Goal: Task Accomplishment & Management: Manage account settings

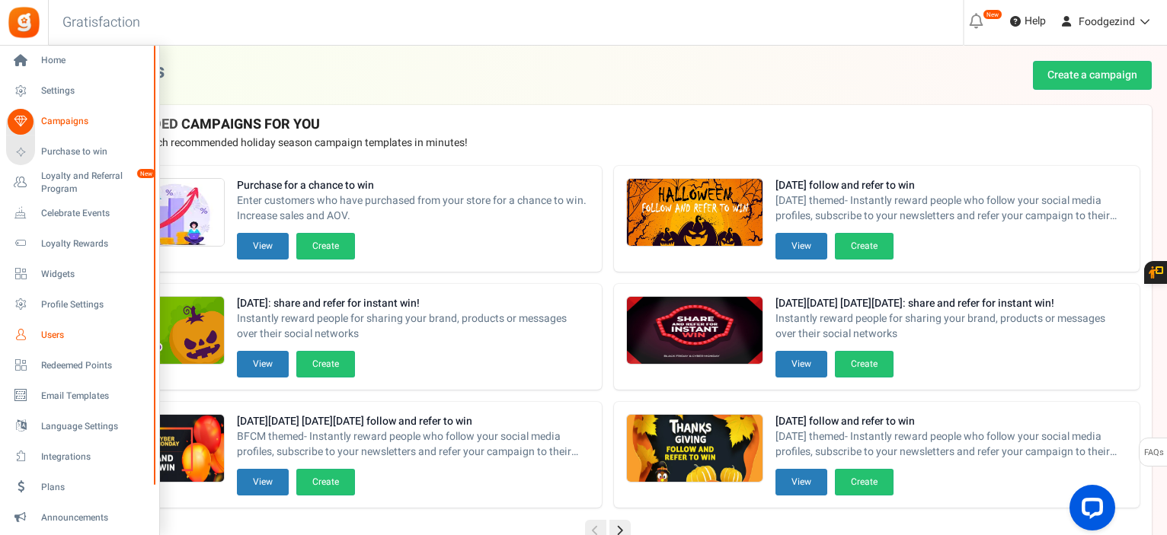
click at [54, 336] on span "Users" at bounding box center [94, 335] width 107 height 13
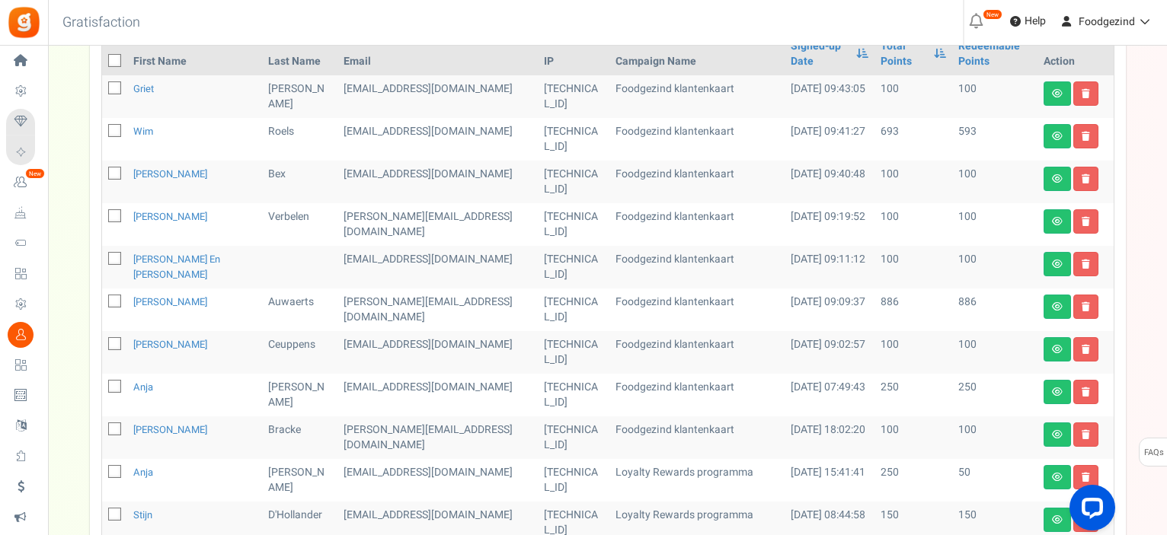
scroll to position [366, 0]
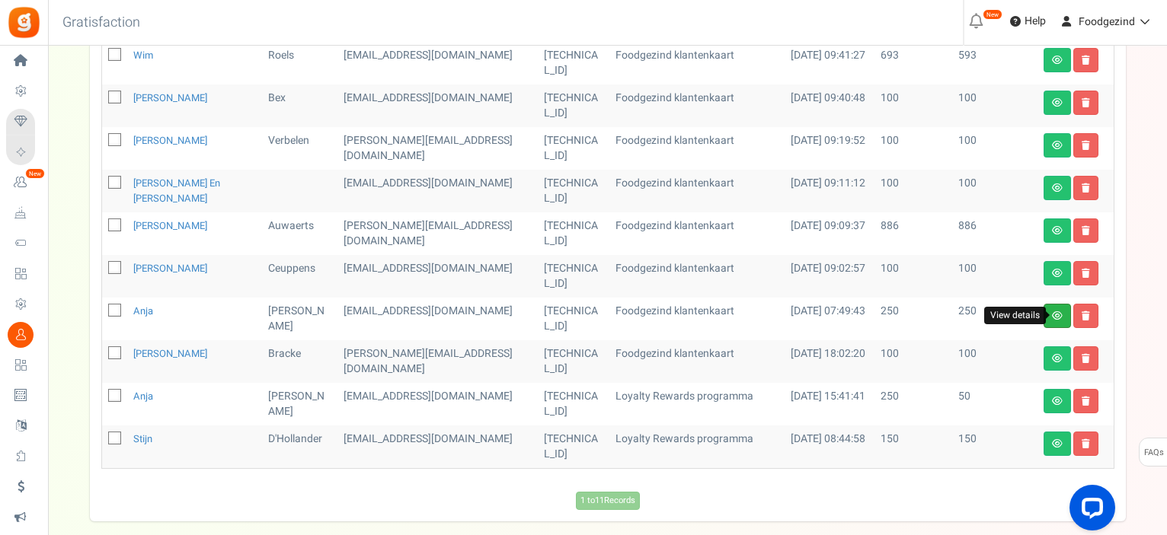
click at [1057, 314] on icon at bounding box center [1057, 315] width 11 height 9
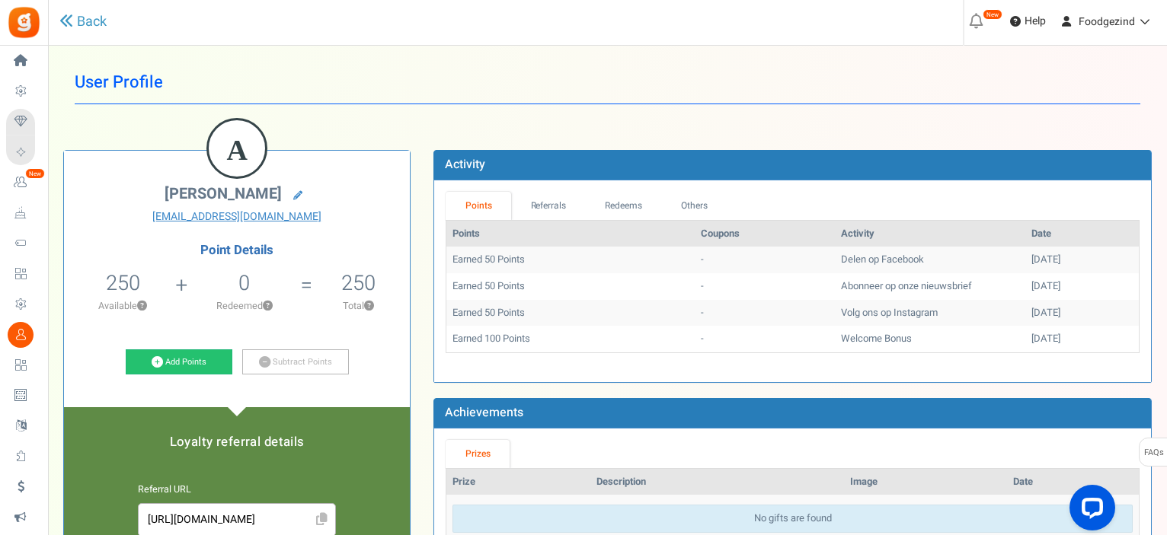
scroll to position [76, 0]
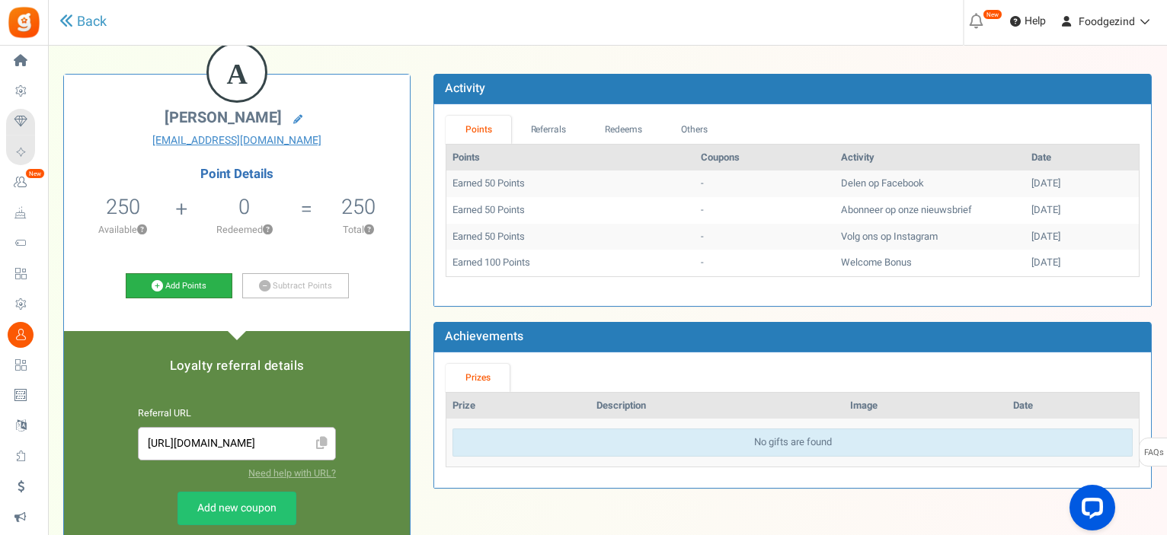
click at [180, 287] on link "Add Points" at bounding box center [179, 286] width 107 height 26
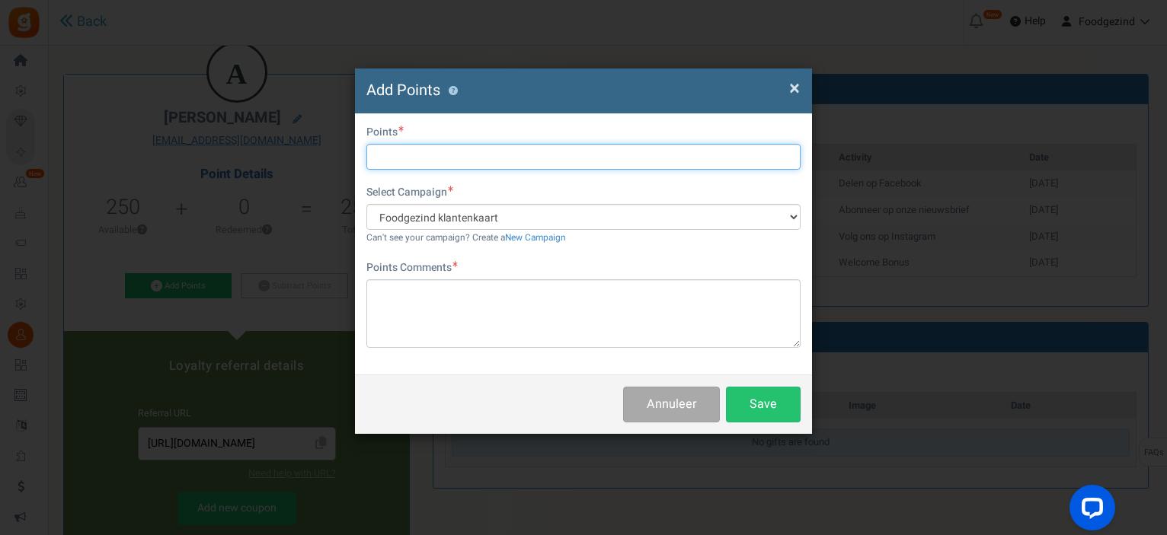
click at [403, 160] on input "text" at bounding box center [583, 157] width 434 height 26
type input "200"
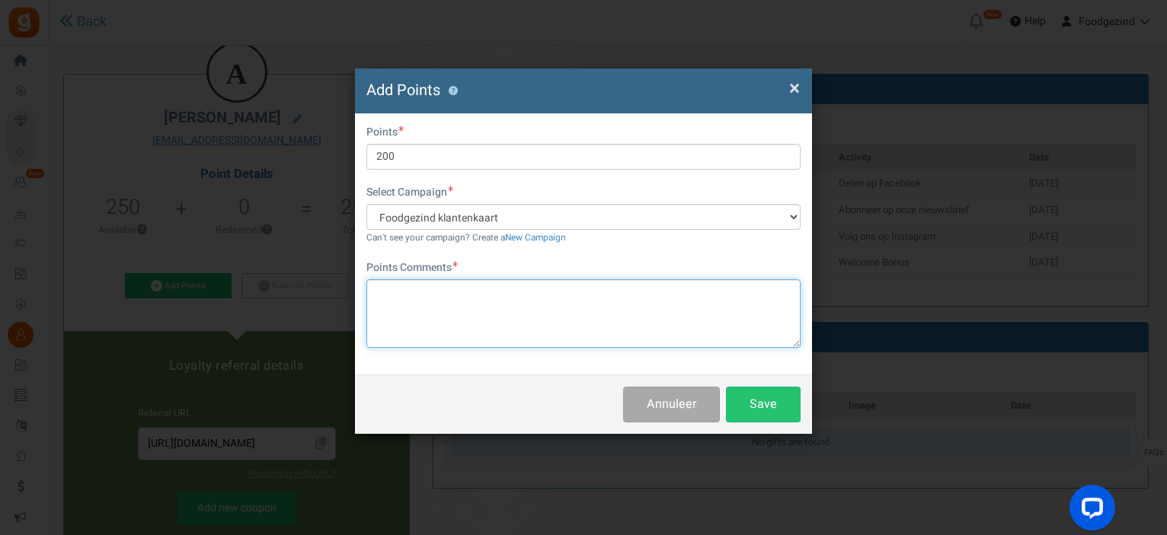
click at [452, 309] on textarea at bounding box center [583, 313] width 434 height 69
type textarea "zomaar"
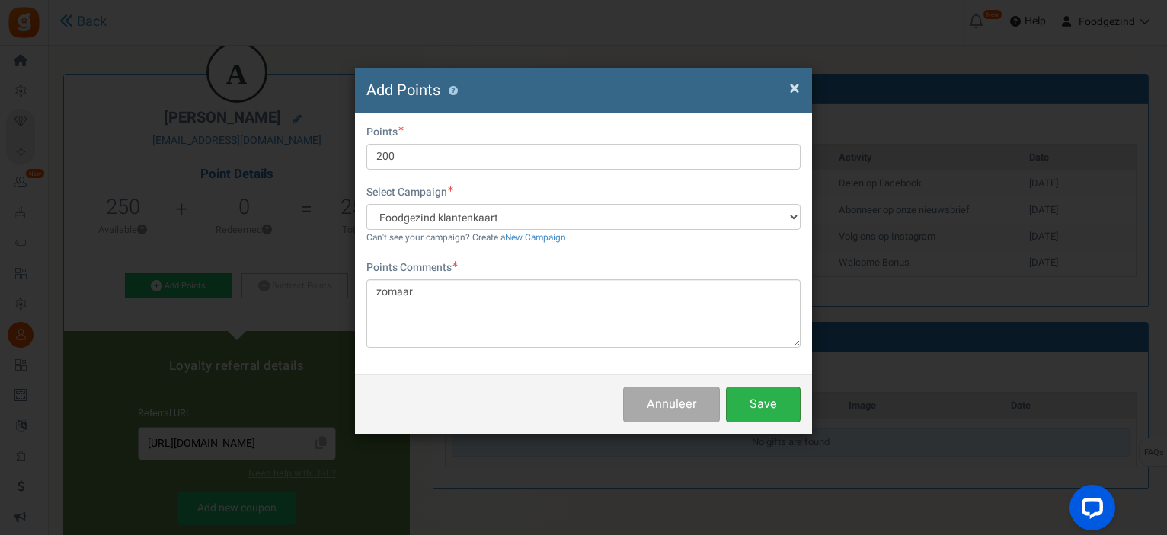
click at [755, 405] on button "Save" at bounding box center [763, 405] width 75 height 36
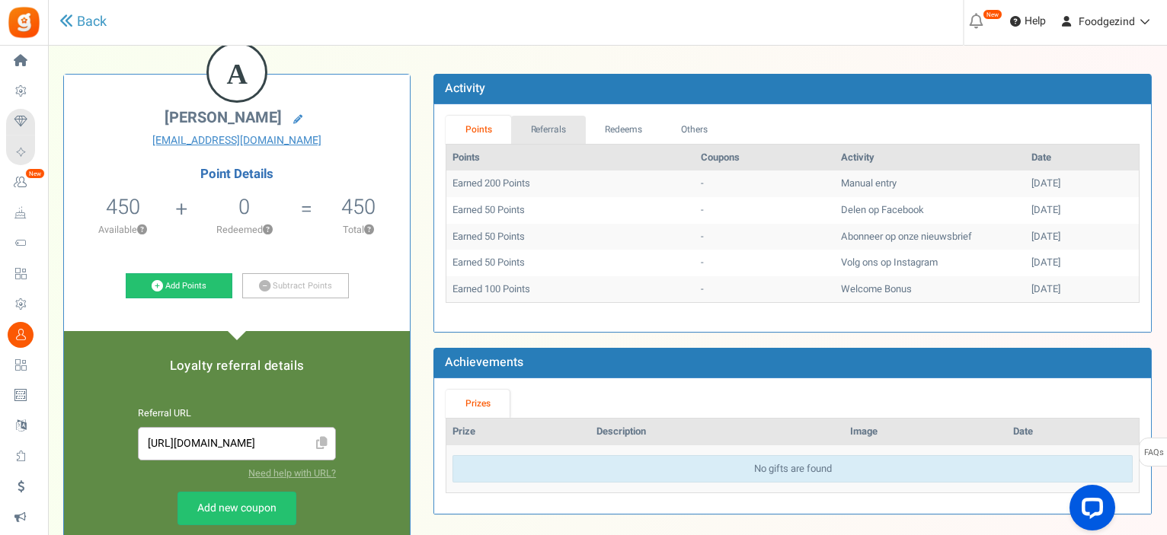
click at [550, 130] on link "Referrals" at bounding box center [548, 130] width 75 height 28
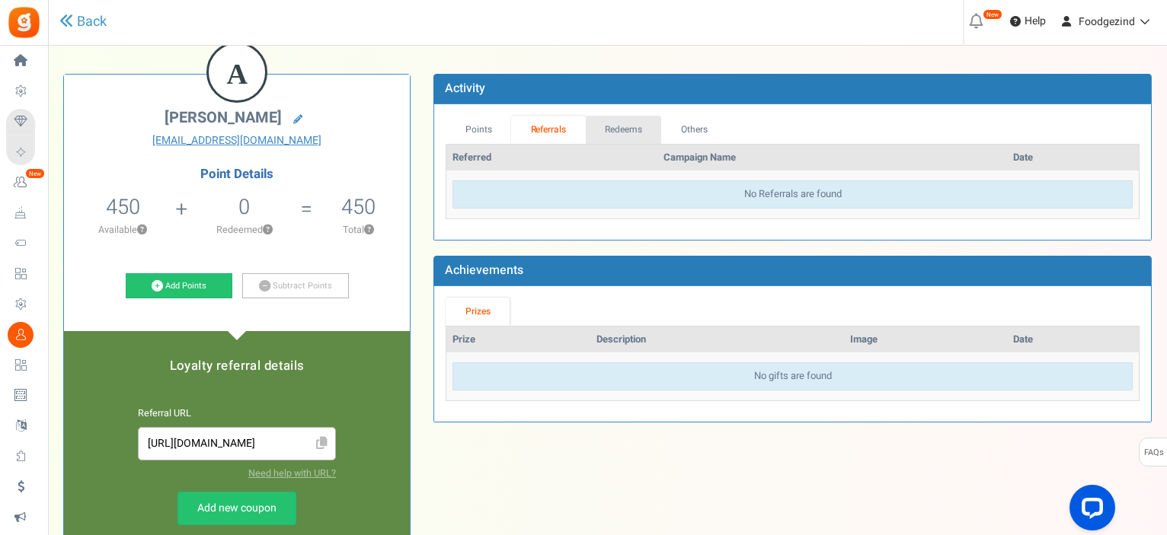
click at [626, 129] on link "Redeems" at bounding box center [624, 130] width 76 height 28
click at [70, 14] on icon at bounding box center [66, 21] width 14 height 14
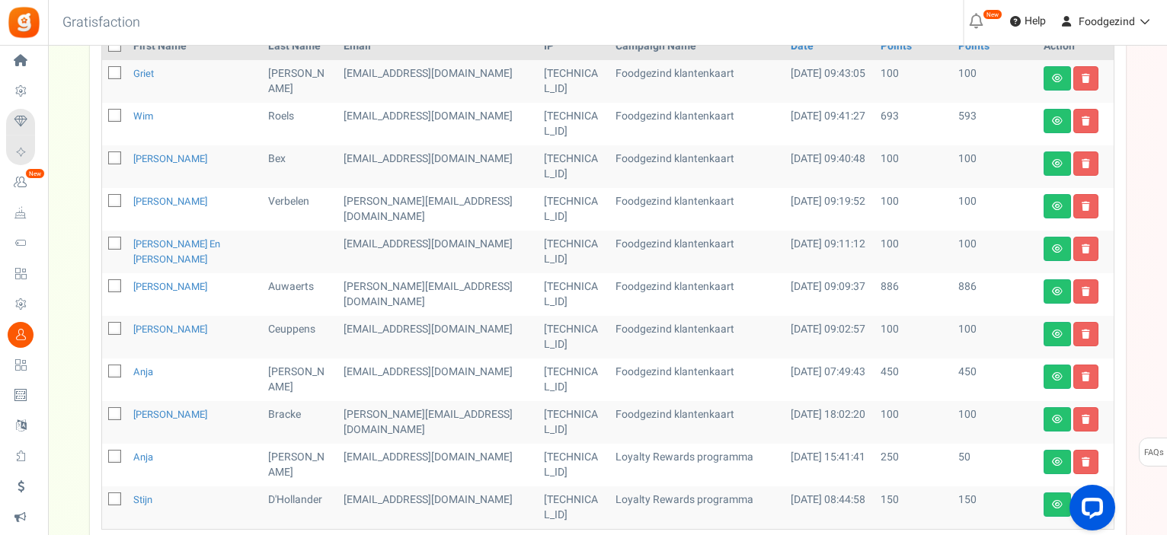
scroll to position [228, 0]
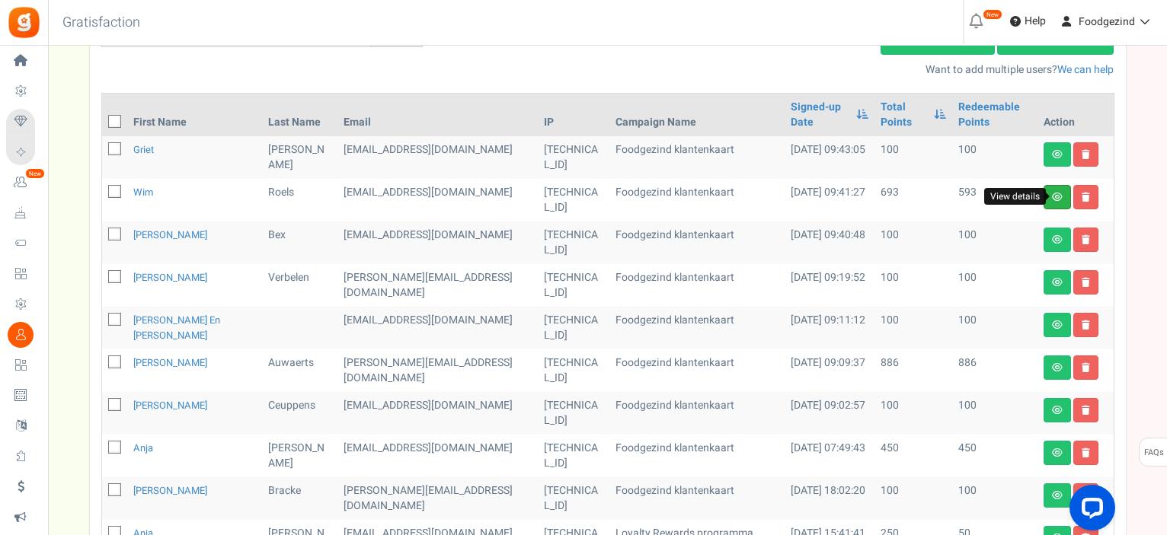
click at [1057, 193] on icon at bounding box center [1057, 197] width 11 height 9
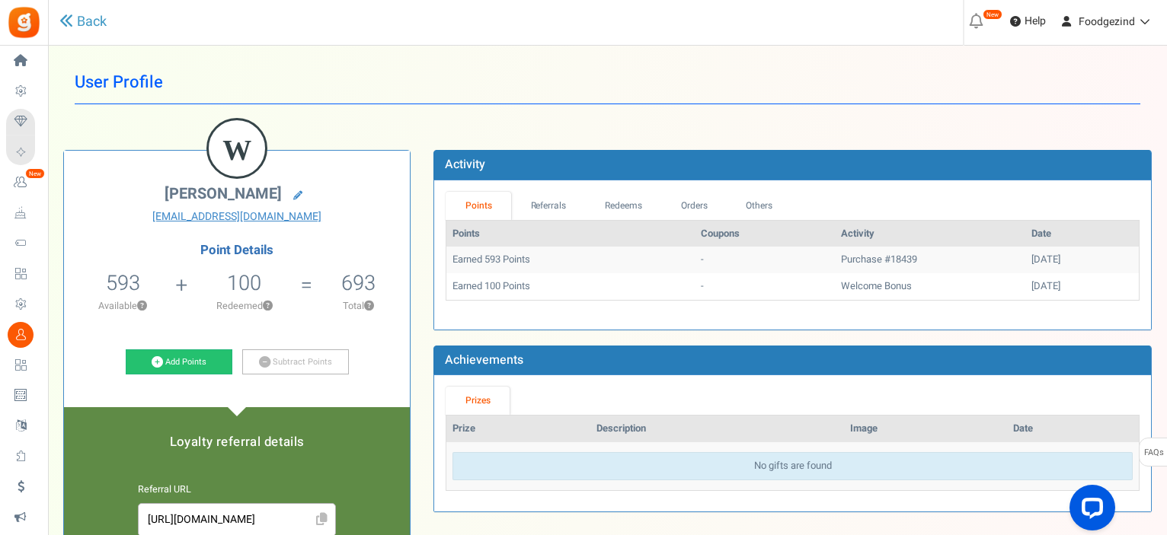
scroll to position [76, 0]
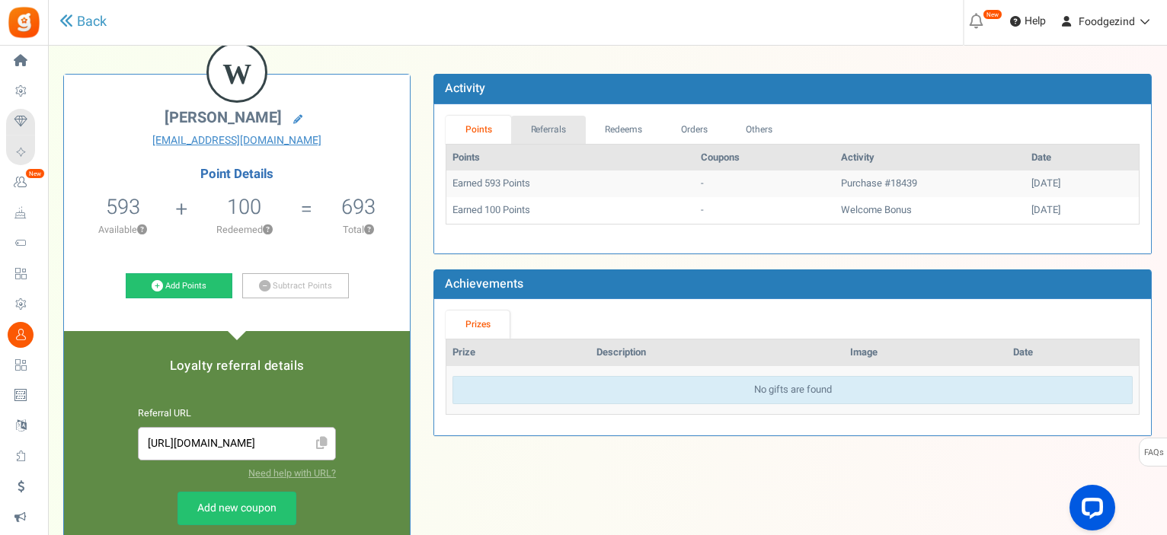
click at [544, 129] on link "Referrals" at bounding box center [548, 130] width 75 height 28
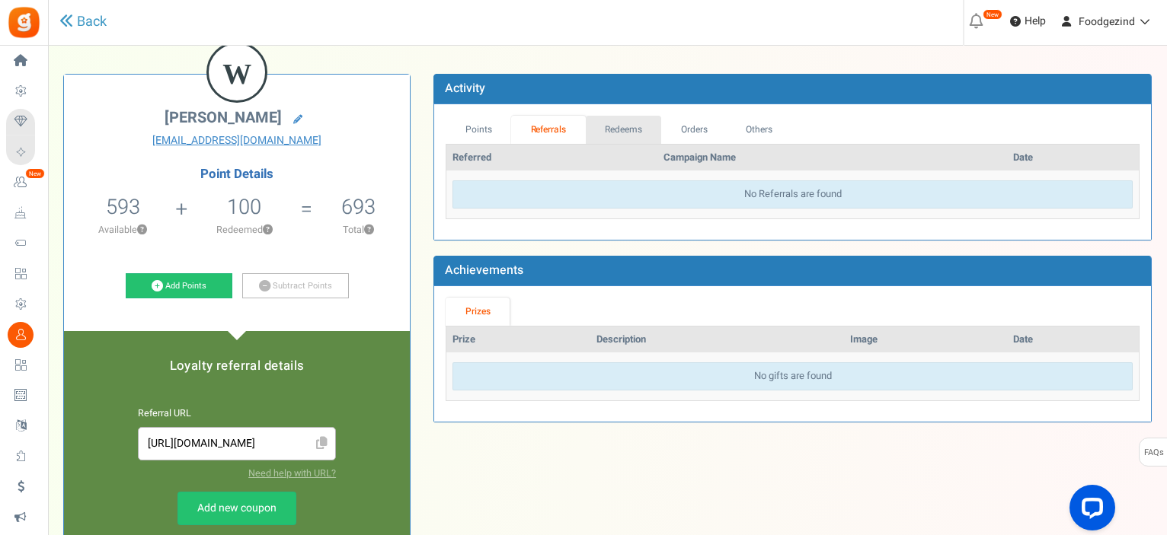
click at [635, 128] on link "Redeems" at bounding box center [624, 130] width 76 height 28
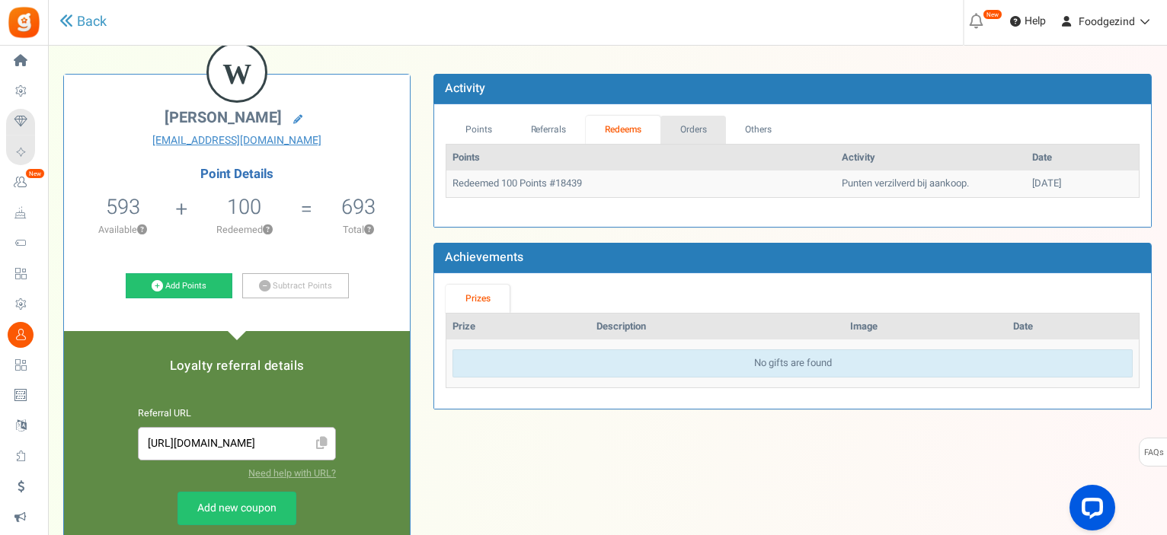
click at [710, 132] on link "Orders" at bounding box center [692, 130] width 65 height 28
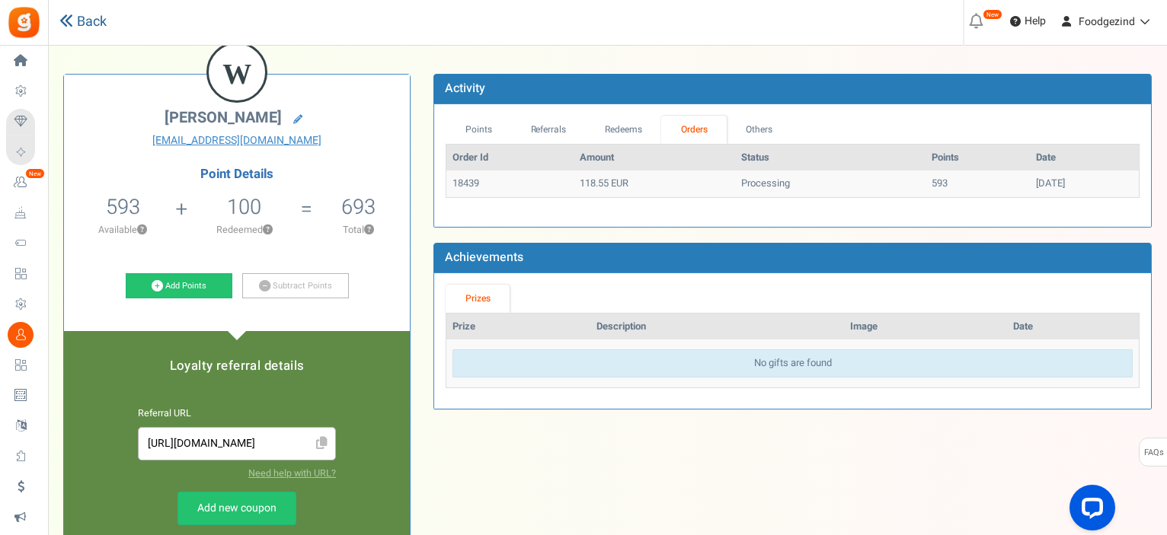
click at [69, 17] on icon at bounding box center [66, 21] width 14 height 14
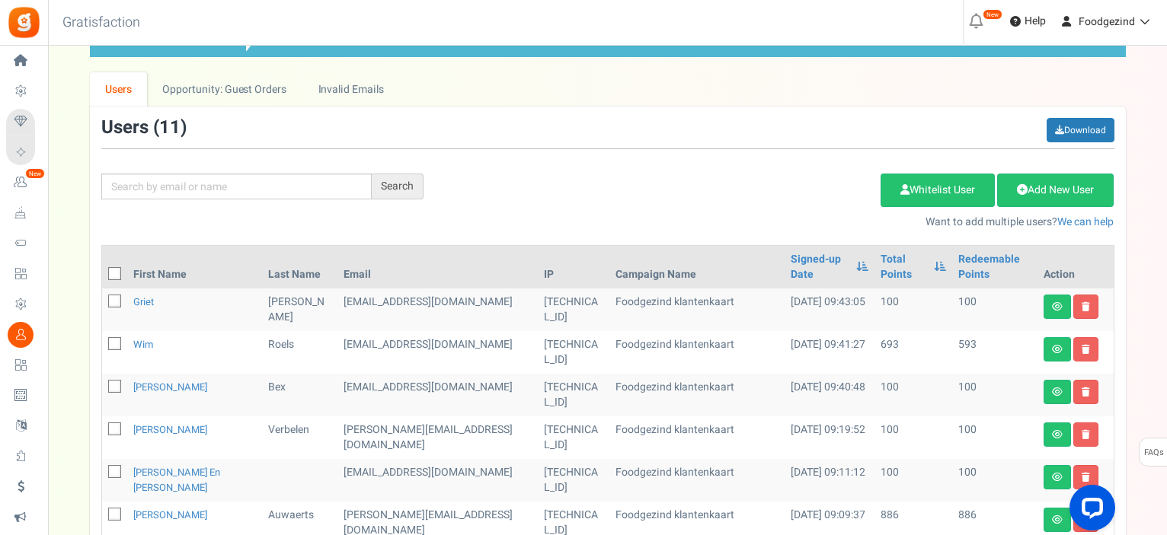
scroll to position [228, 0]
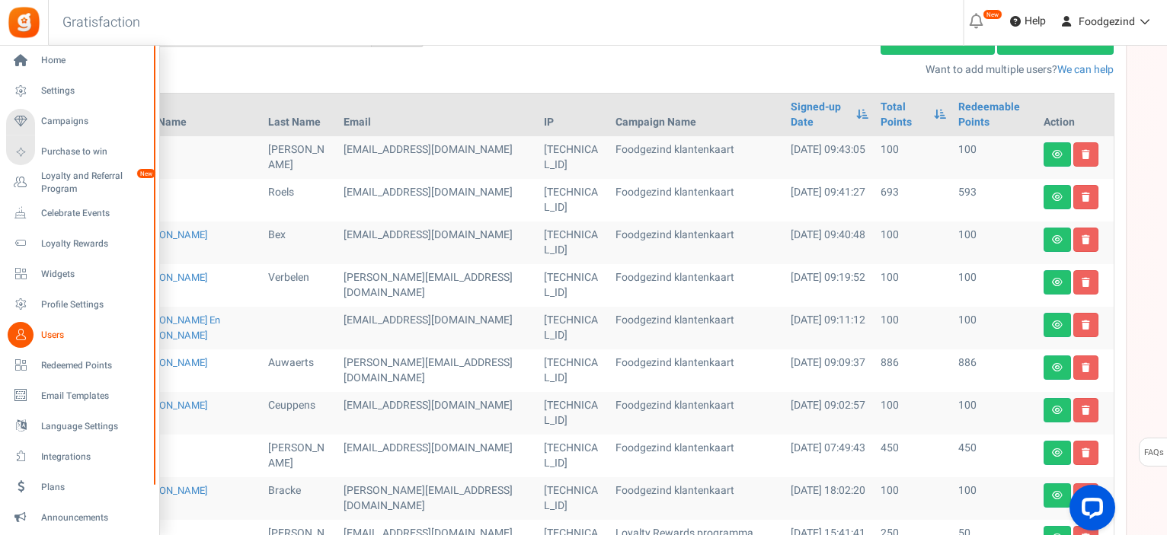
click at [43, 334] on span "Users" at bounding box center [94, 335] width 107 height 13
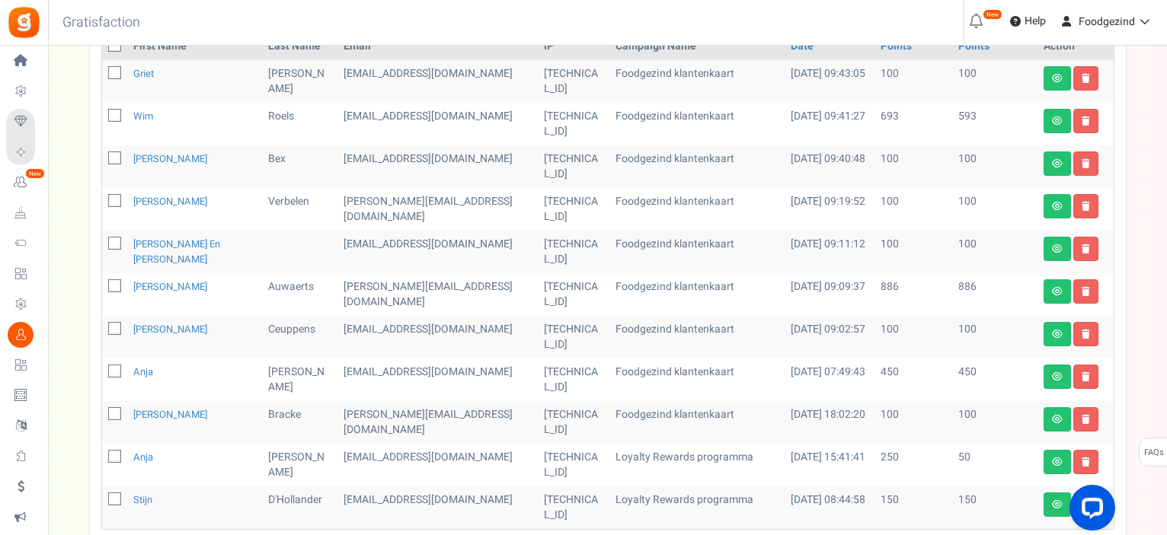
scroll to position [381, 0]
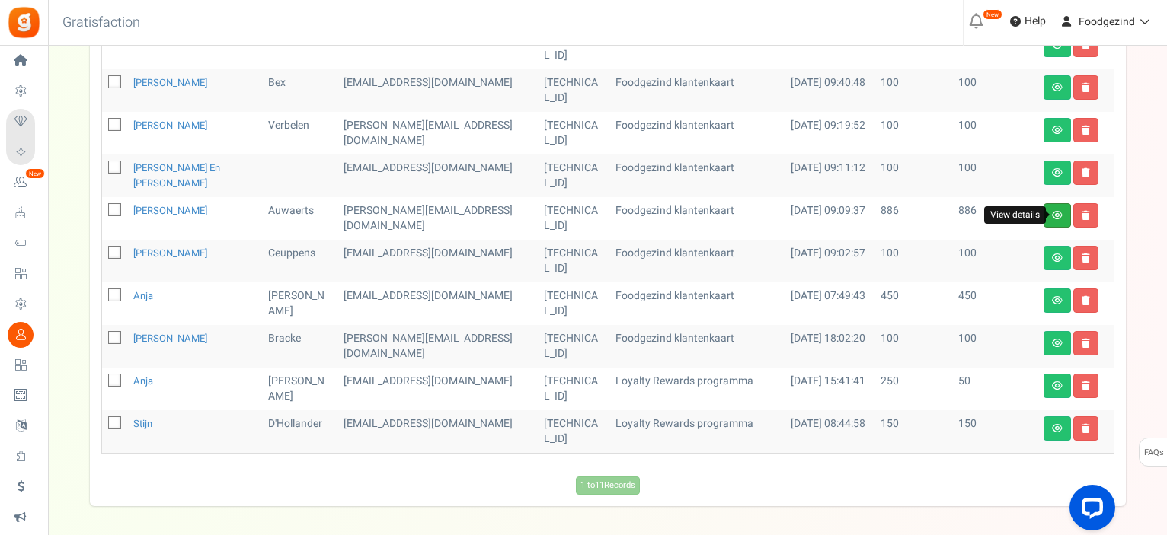
click at [1060, 218] on icon at bounding box center [1057, 215] width 11 height 9
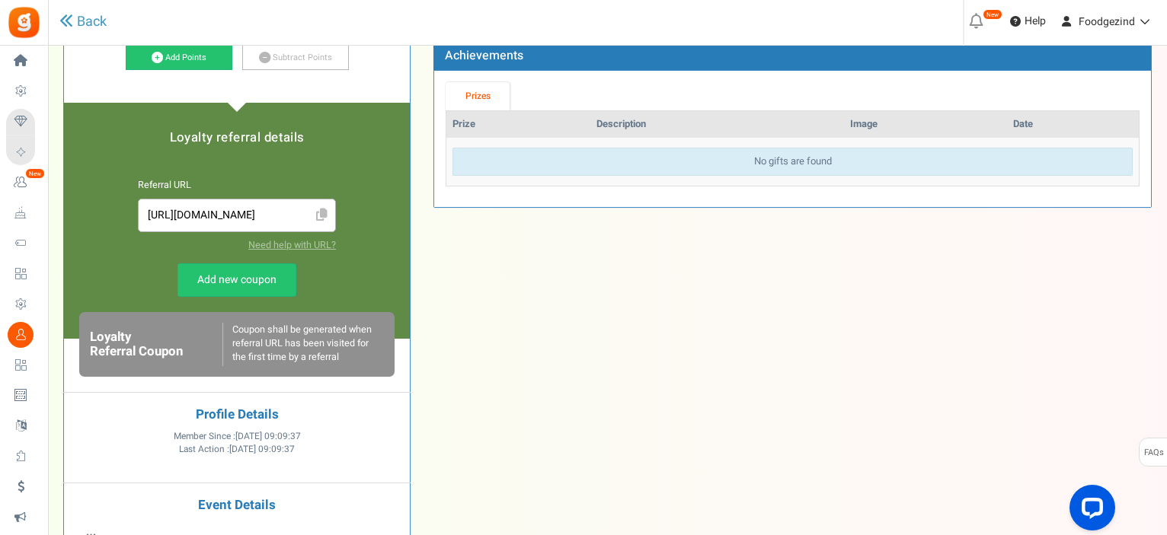
scroll to position [152, 0]
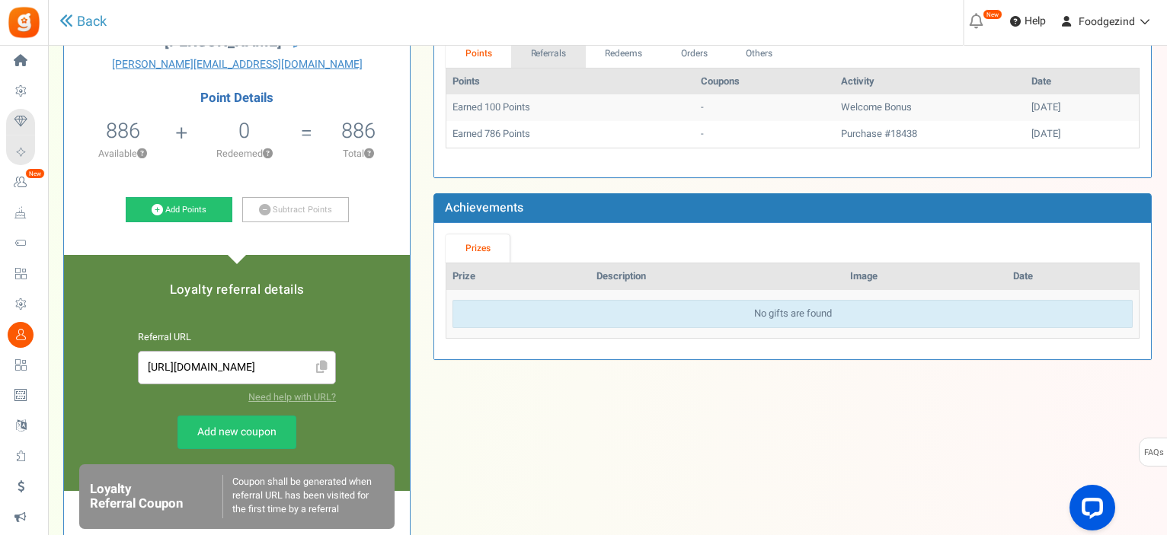
click at [553, 60] on link "Referrals" at bounding box center [548, 54] width 75 height 28
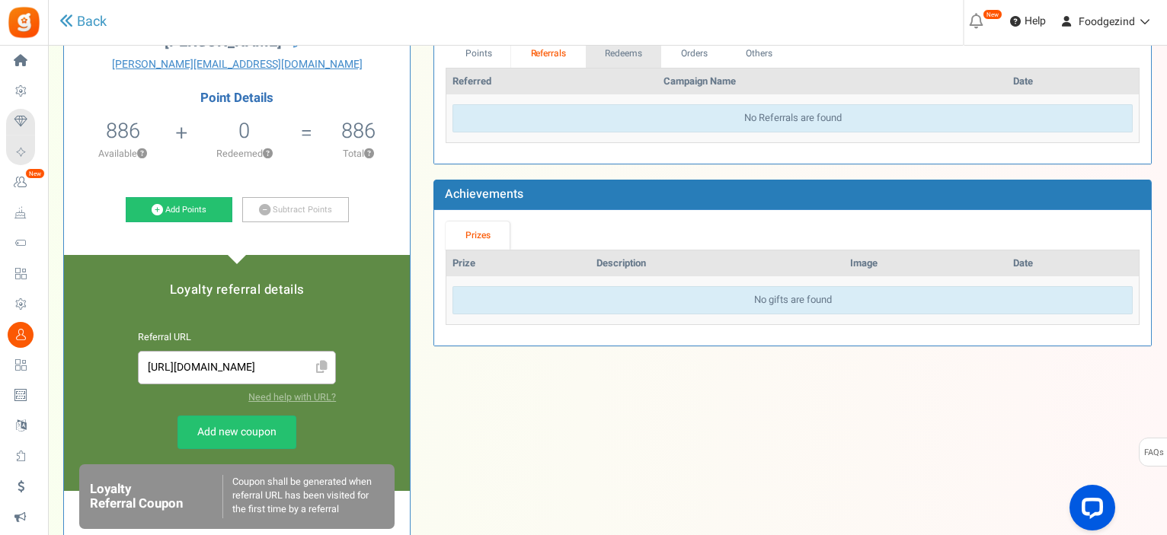
click at [607, 53] on link "Redeems" at bounding box center [624, 54] width 76 height 28
click at [687, 51] on link "Orders" at bounding box center [692, 54] width 65 height 28
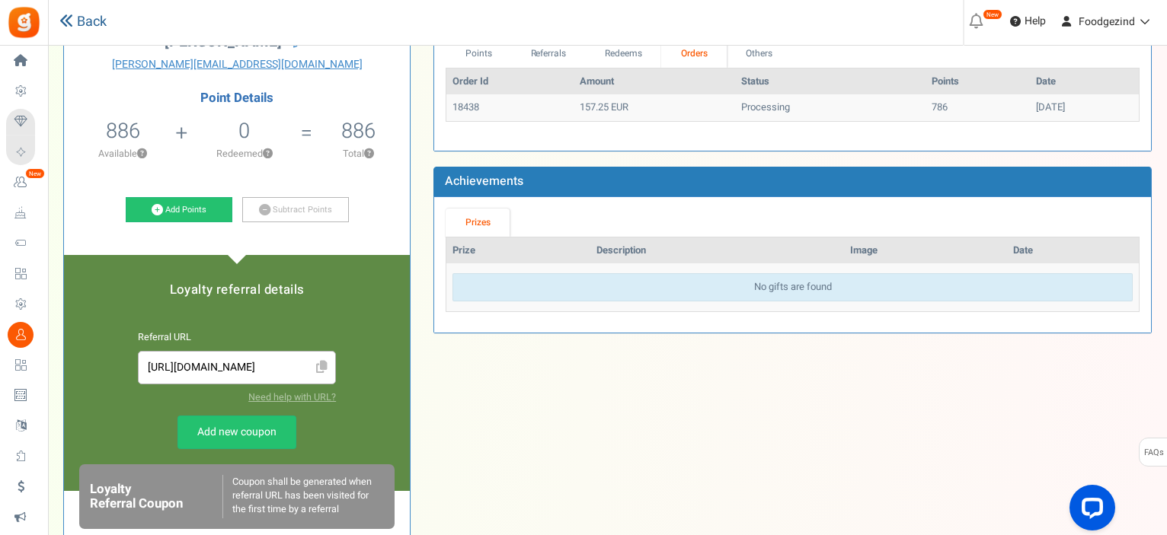
click at [87, 23] on link "Back" at bounding box center [82, 22] width 47 height 20
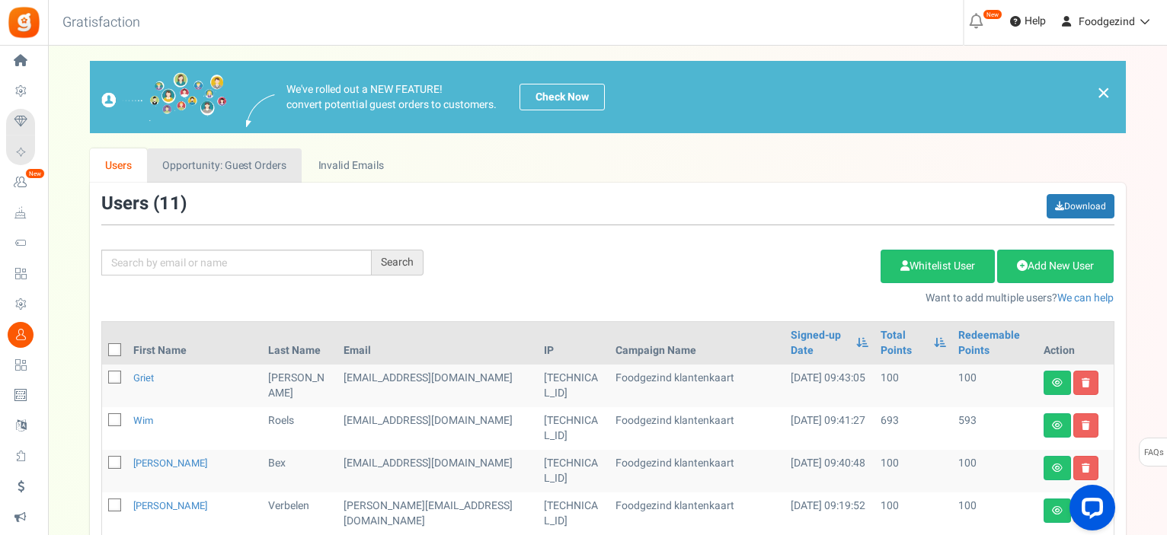
click at [246, 161] on link "Opportunity: Guest Orders" at bounding box center [224, 165] width 155 height 34
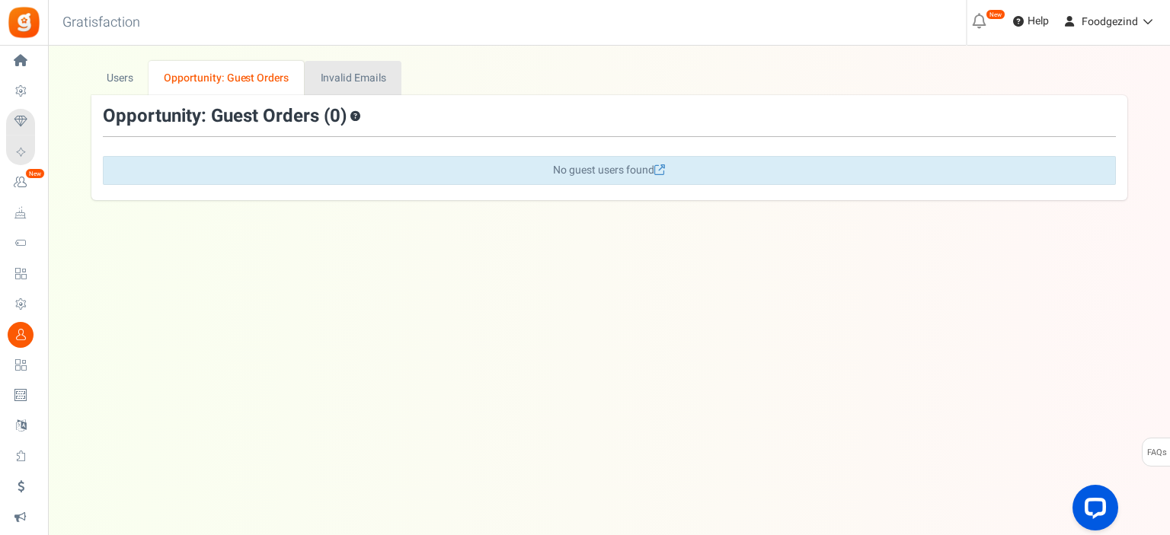
click at [332, 72] on link "Invalid Emails" at bounding box center [353, 78] width 97 height 34
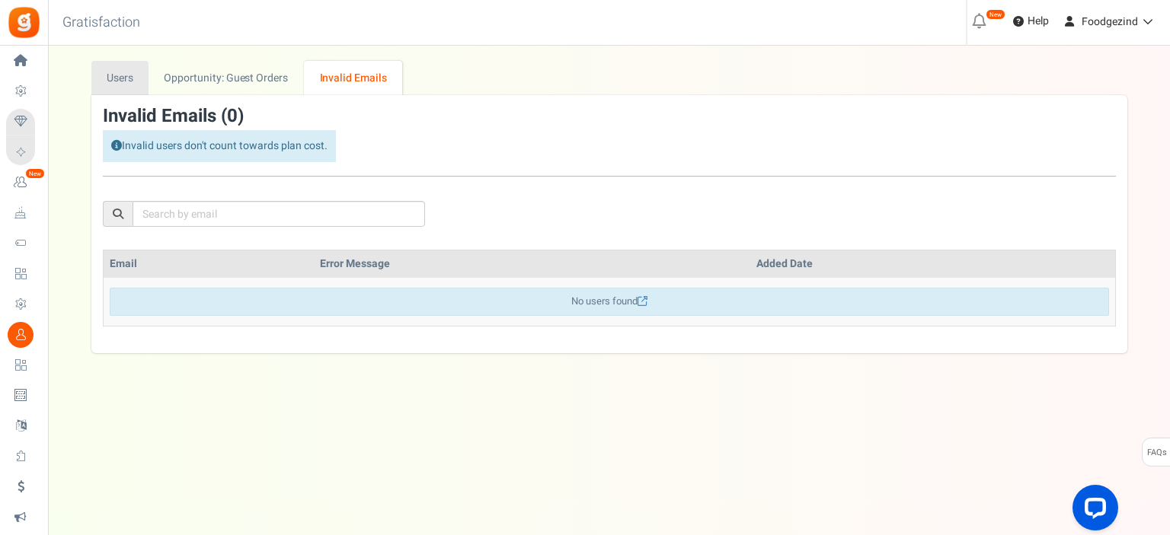
click at [132, 81] on link "Users" at bounding box center [120, 78] width 58 height 34
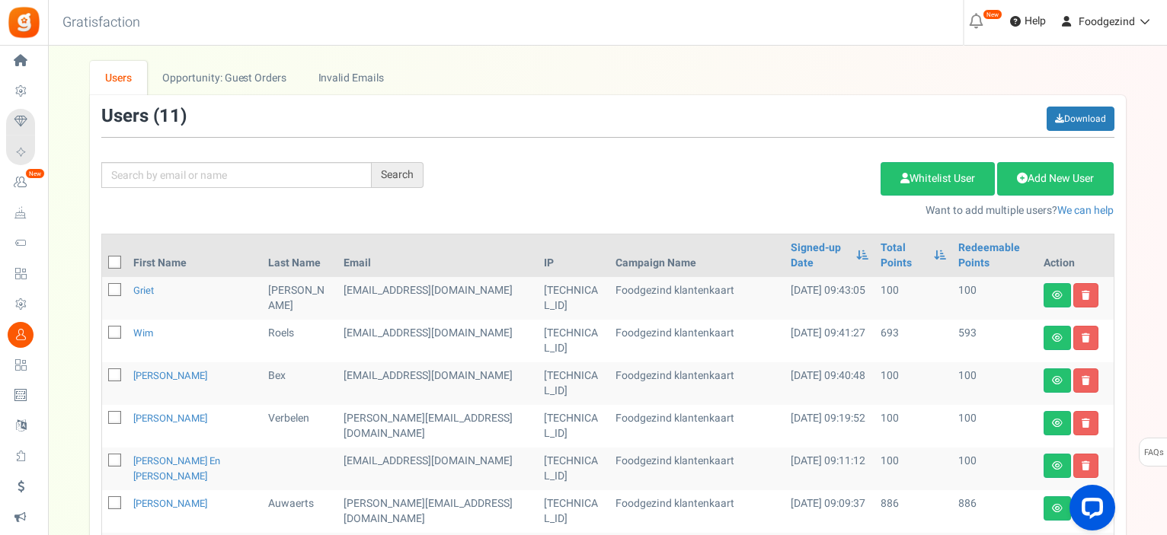
click at [655, 174] on div "Add Etsy Order Delete Selected Users Import Users Spam Protection Subtract Poin…" at bounding box center [780, 185] width 691 height 65
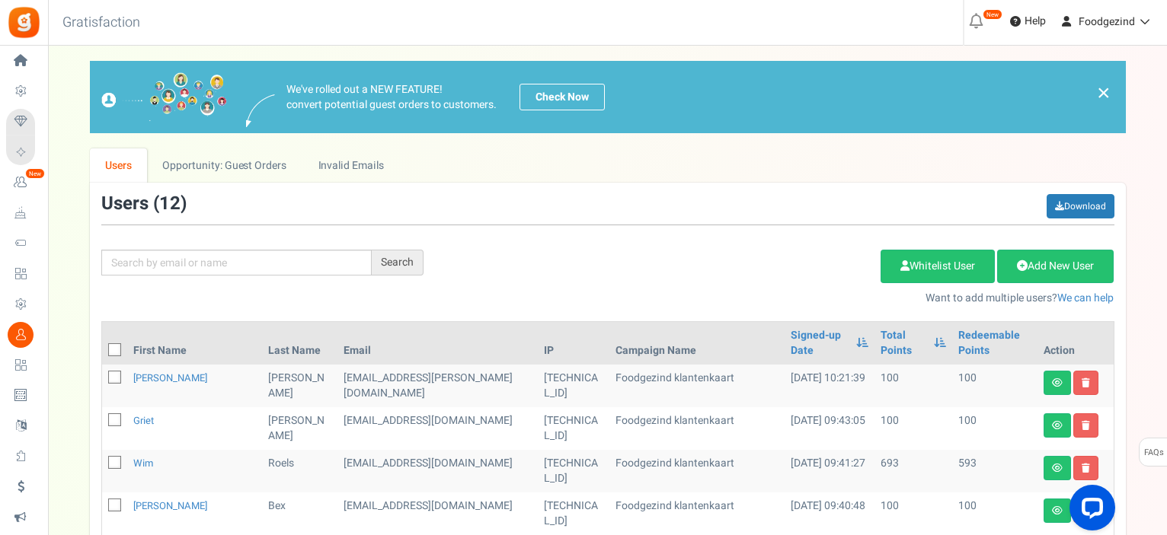
click at [554, 250] on div "Add Etsy Order Delete Selected Users Import Users Spam Protection Subtract Poin…" at bounding box center [780, 273] width 691 height 65
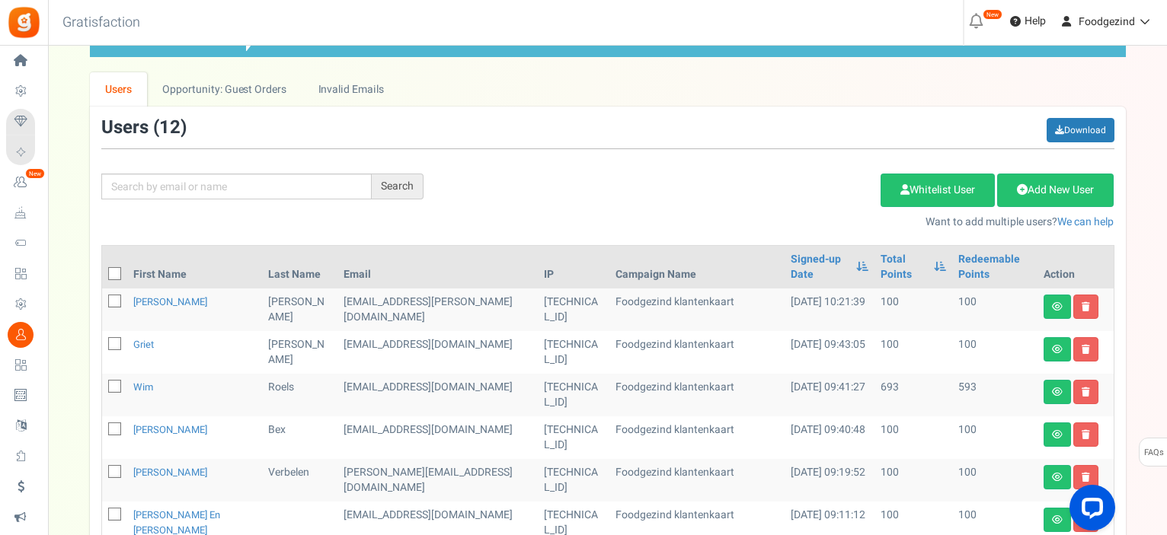
scroll to position [152, 0]
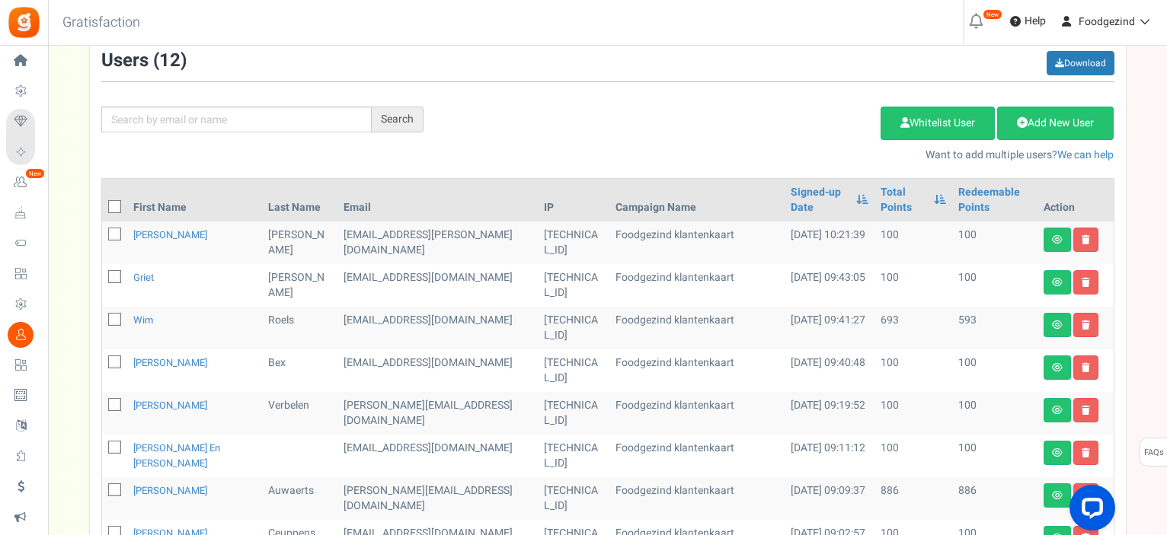
click at [458, 264] on td "[EMAIL_ADDRESS][DOMAIN_NAME]" at bounding box center [437, 285] width 200 height 43
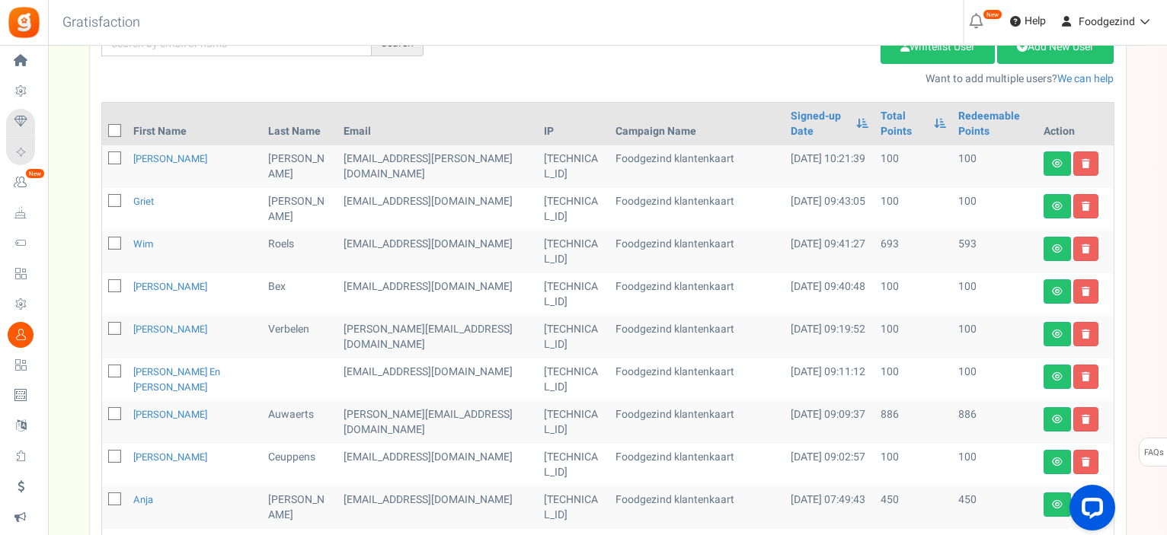
scroll to position [67, 0]
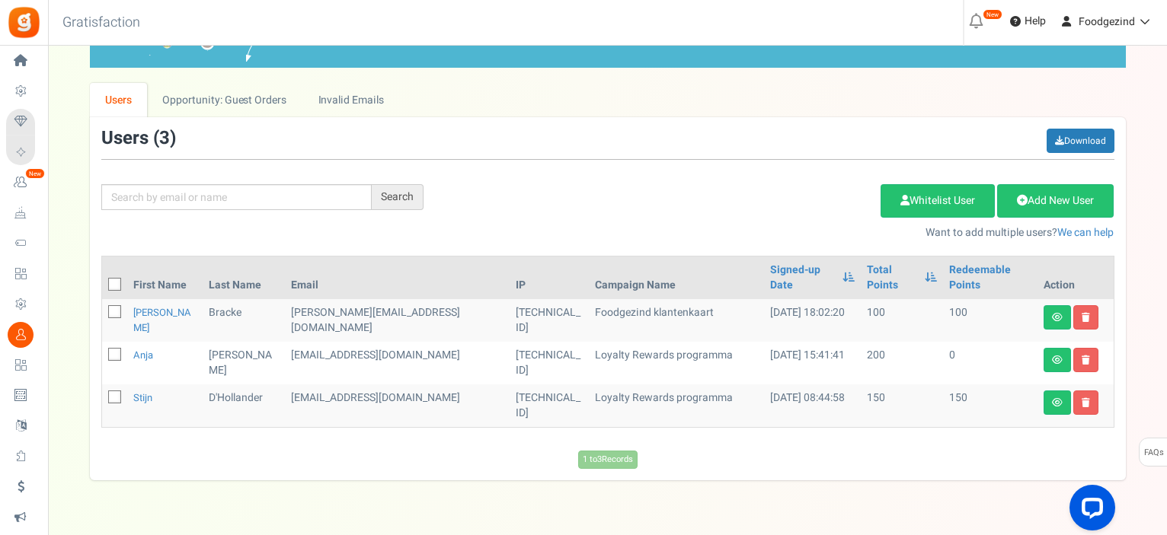
scroll to position [65, 0]
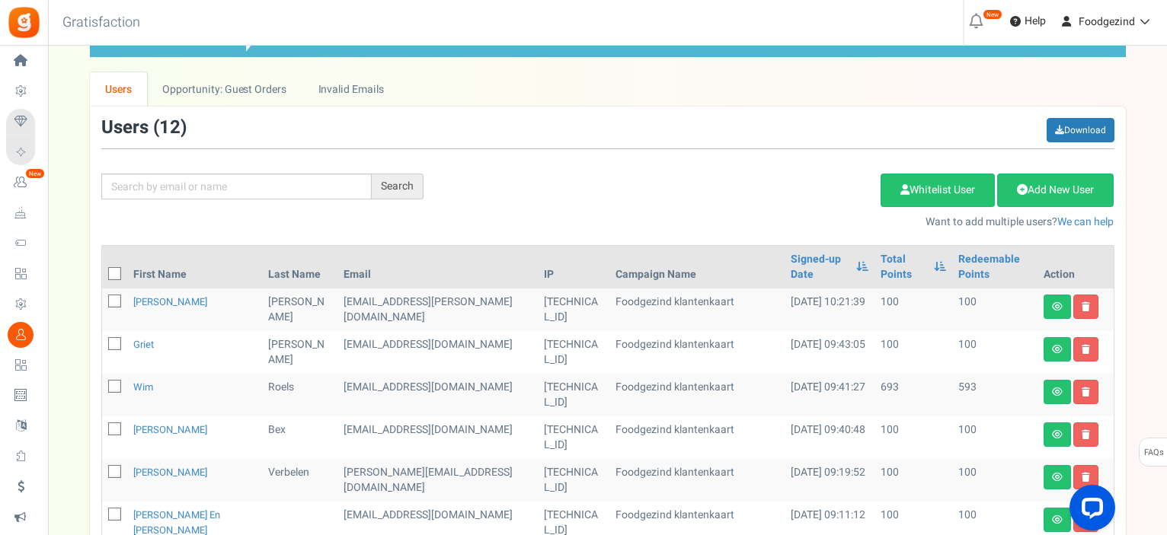
scroll to position [152, 0]
